Goal: Navigation & Orientation: Find specific page/section

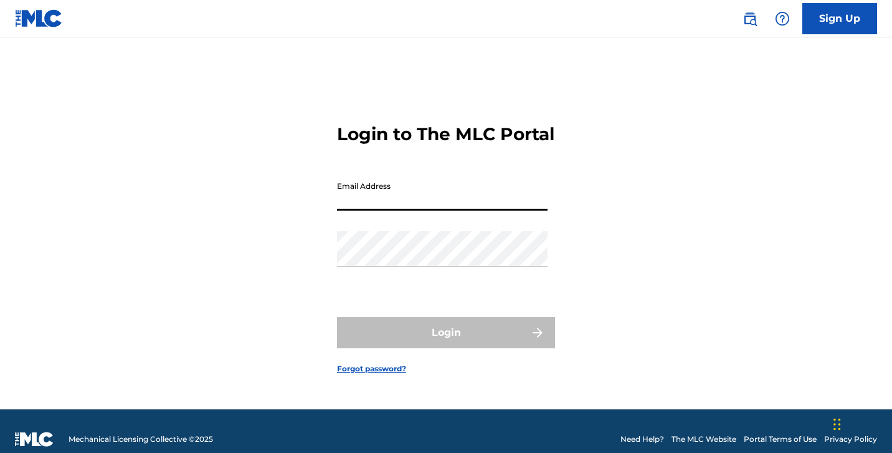
type input "[PERSON_NAME][EMAIL_ADDRESS][DOMAIN_NAME]"
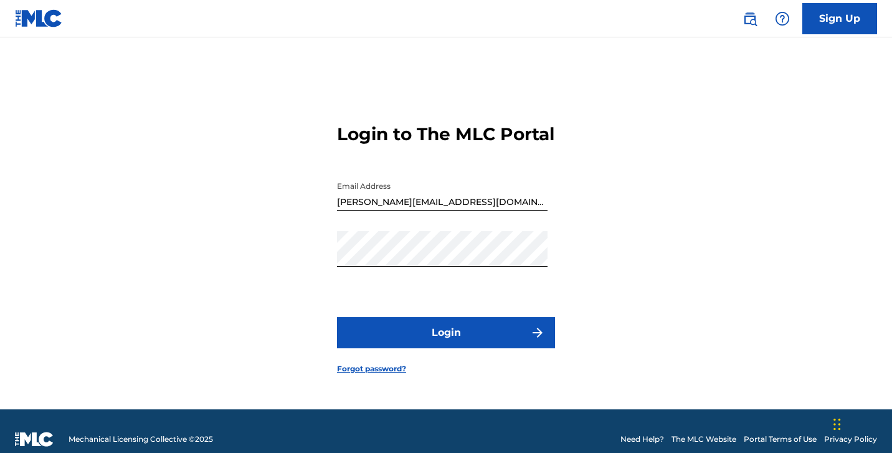
click at [412, 344] on button "Login" at bounding box center [446, 332] width 218 height 31
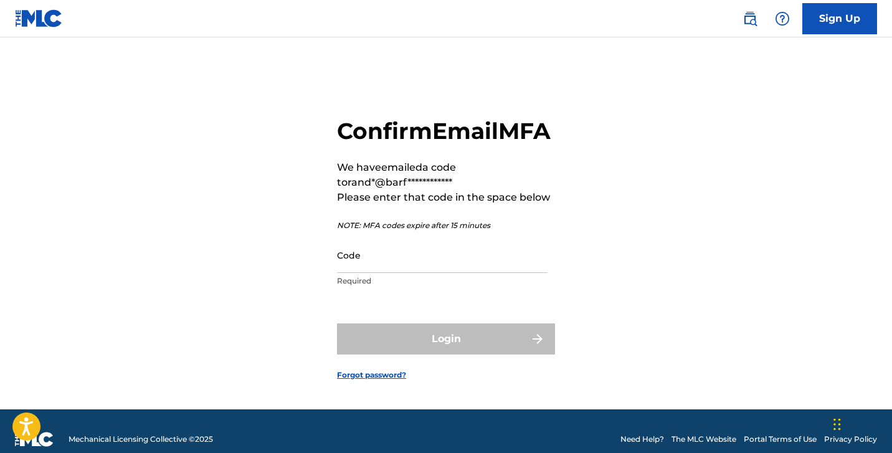
click at [440, 273] on input "Code" at bounding box center [442, 254] width 211 height 35
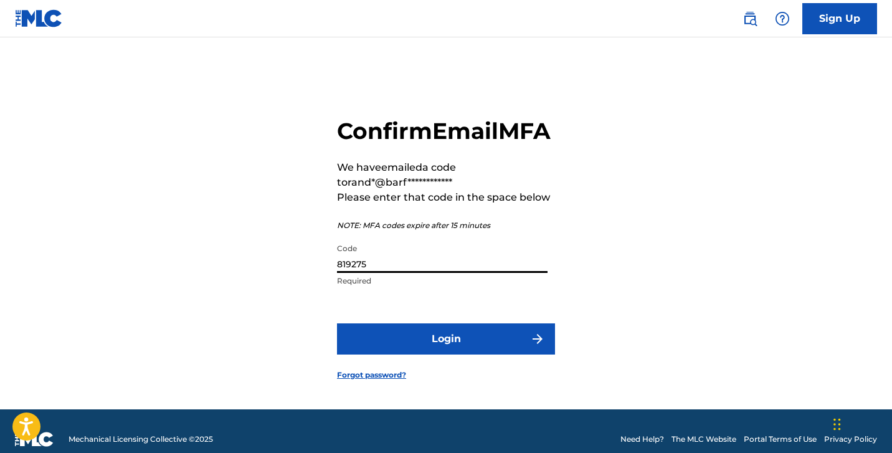
type input "819275"
click at [470, 354] on button "Login" at bounding box center [446, 338] width 218 height 31
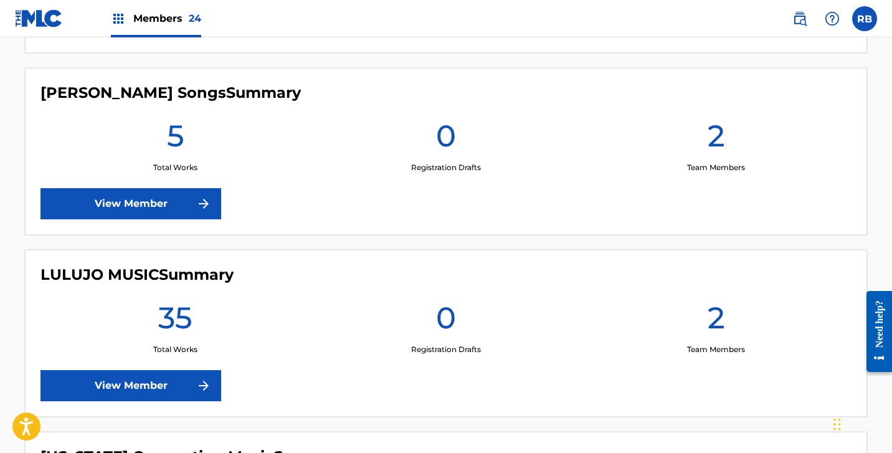
scroll to position [1962, 0]
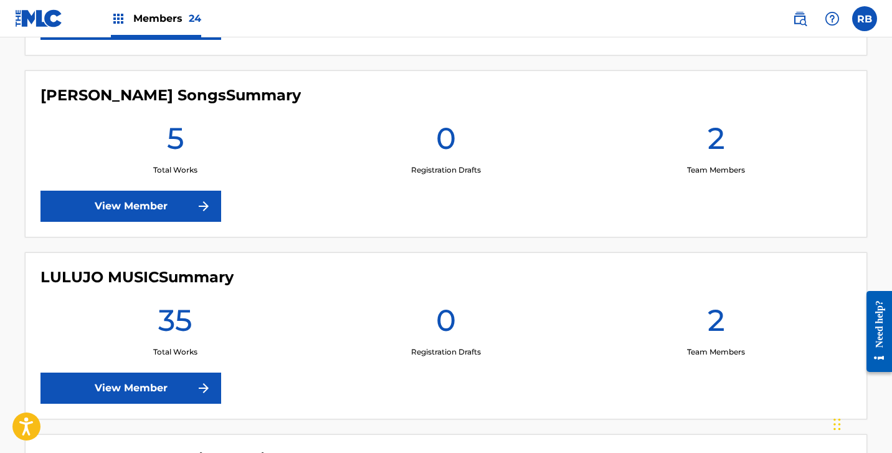
click at [172, 207] on link "View Member" at bounding box center [130, 206] width 181 height 31
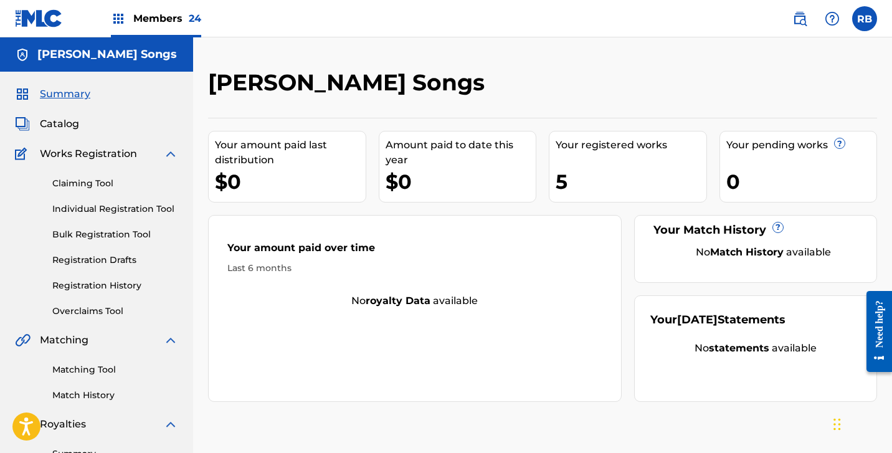
click at [67, 124] on span "Catalog" at bounding box center [59, 123] width 39 height 15
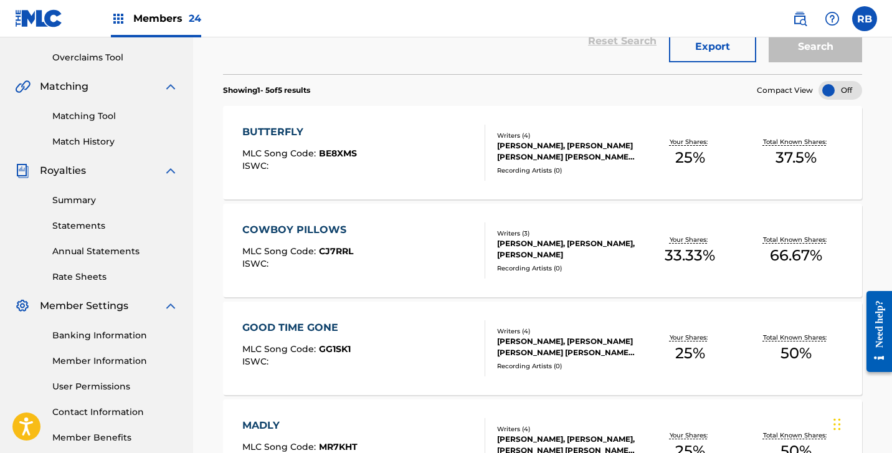
scroll to position [254, 0]
click at [315, 326] on div "GOOD TIME GONE" at bounding box center [296, 326] width 108 height 15
